Goal: Navigation & Orientation: Find specific page/section

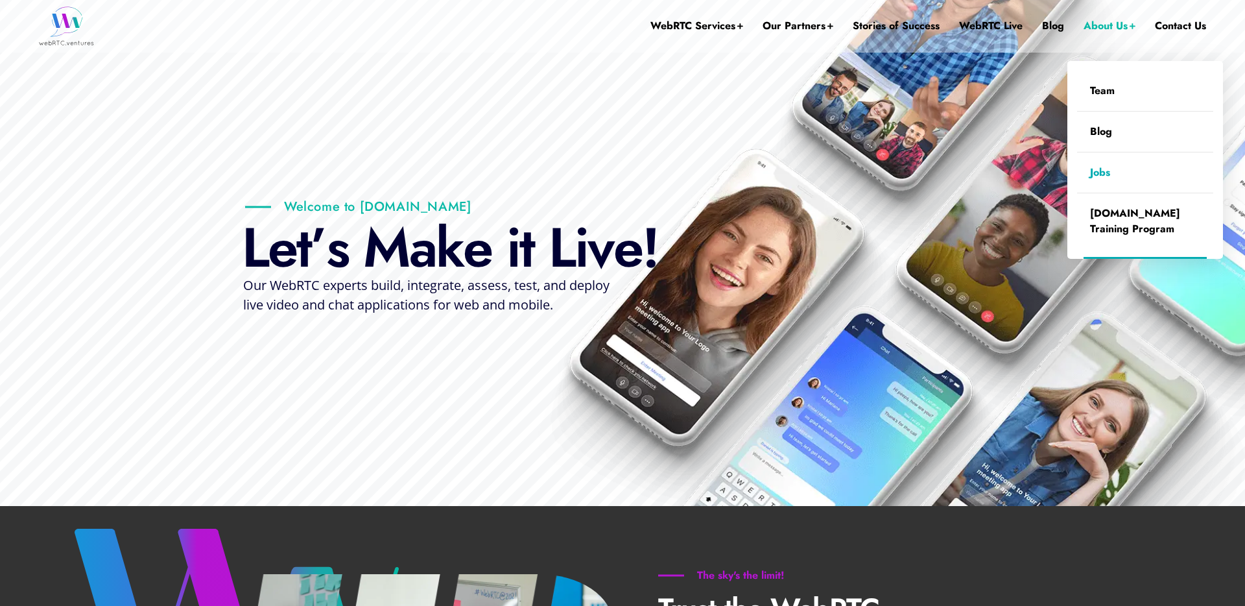
click at [1108, 172] on link "Jobs" at bounding box center [1145, 172] width 136 height 40
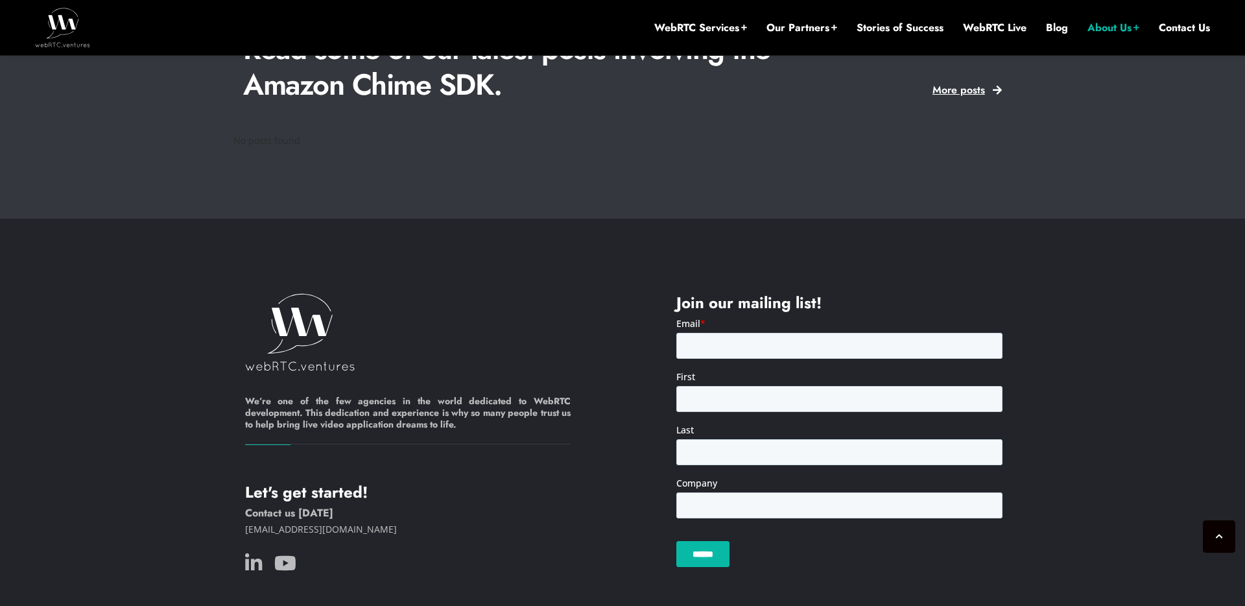
scroll to position [1735, 0]
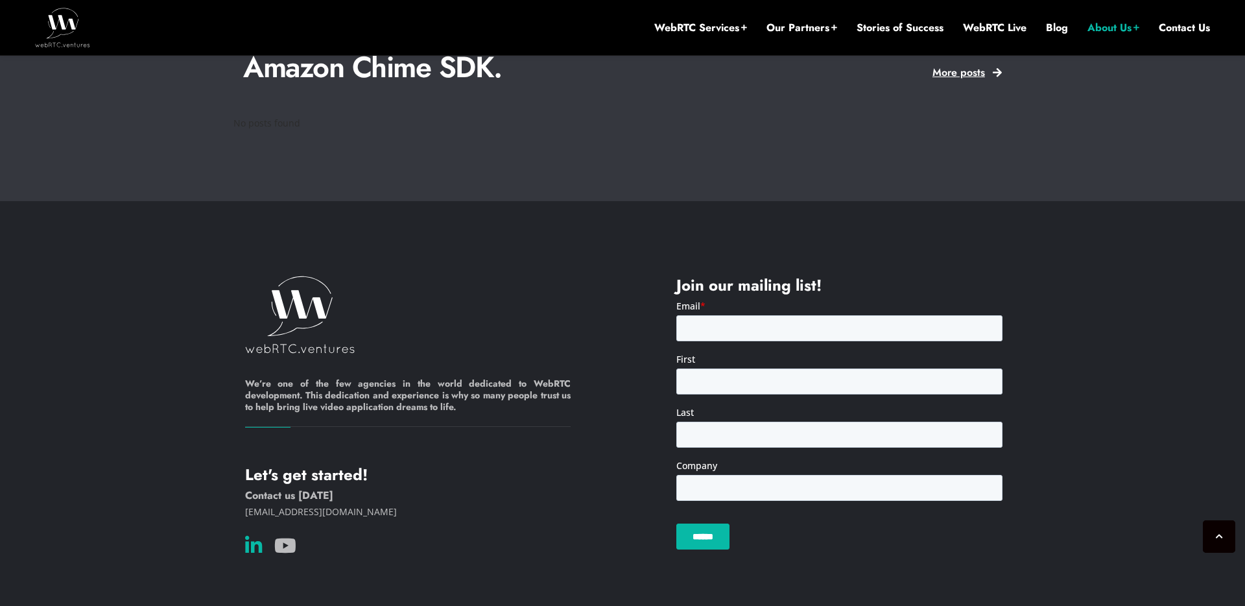
click at [249, 536] on icon at bounding box center [253, 545] width 17 height 19
